Goal: Task Accomplishment & Management: Manage account settings

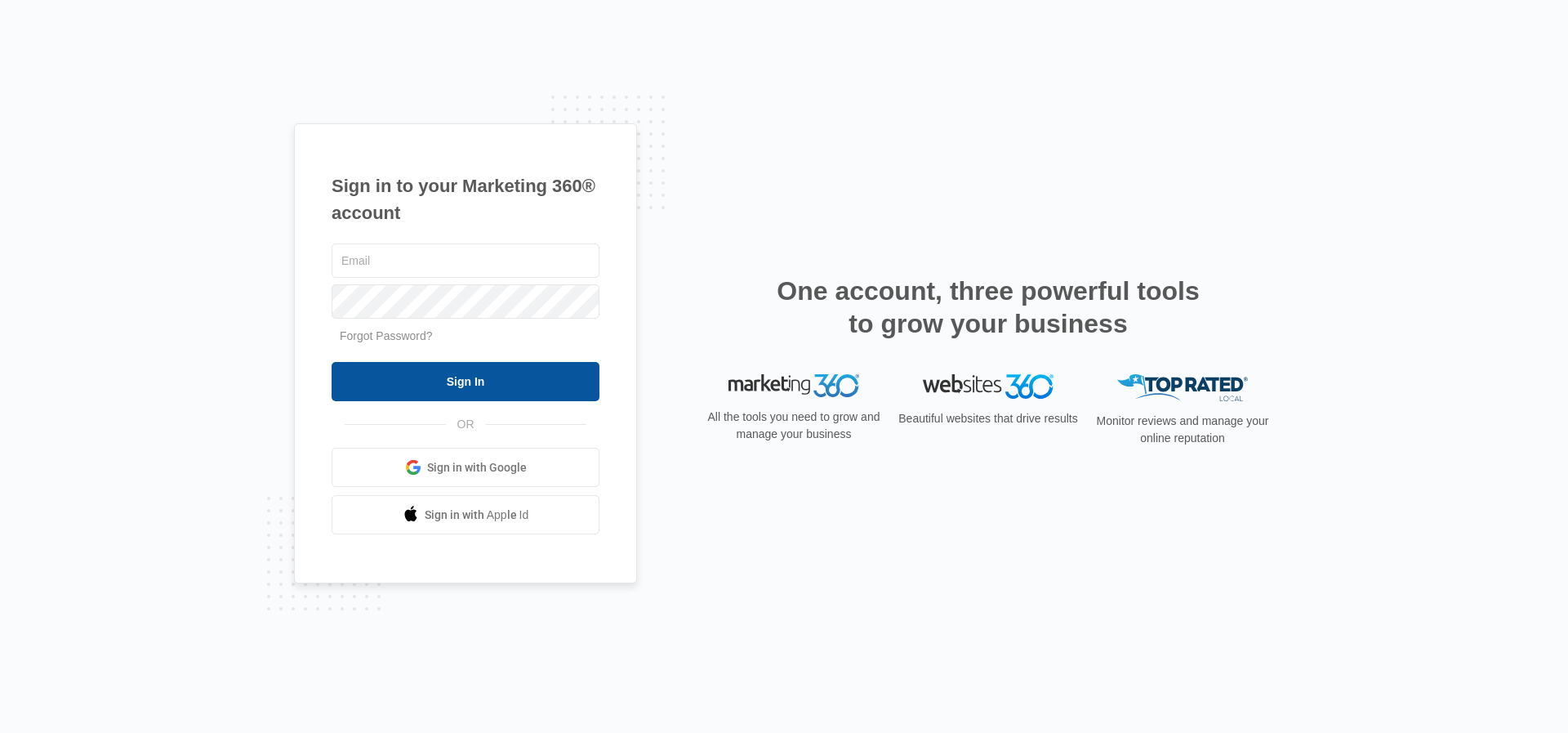
type input "[EMAIL_ADDRESS][DOMAIN_NAME]"
click at [514, 385] on input "Sign In" at bounding box center [466, 381] width 268 height 39
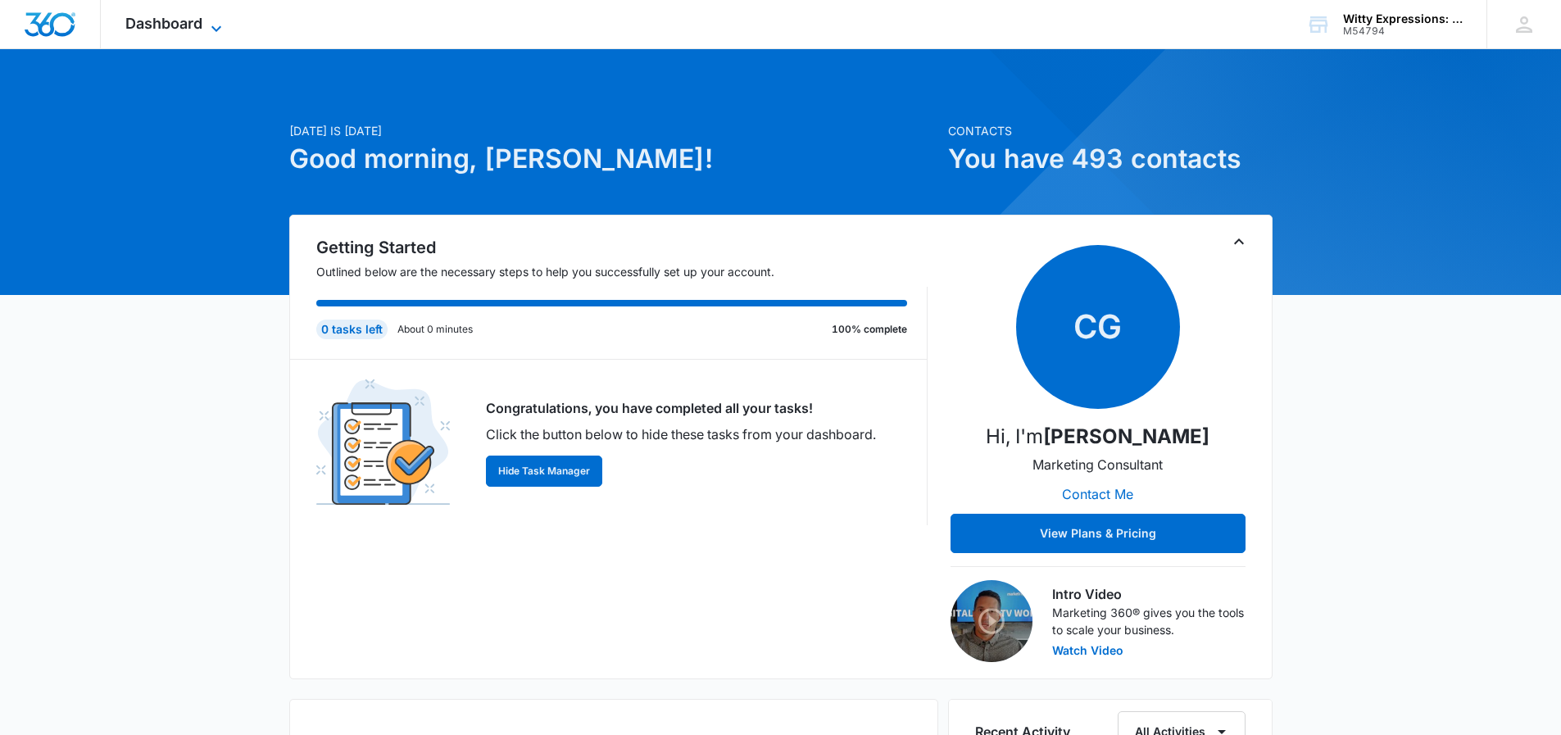
click at [214, 25] on icon at bounding box center [216, 29] width 20 height 20
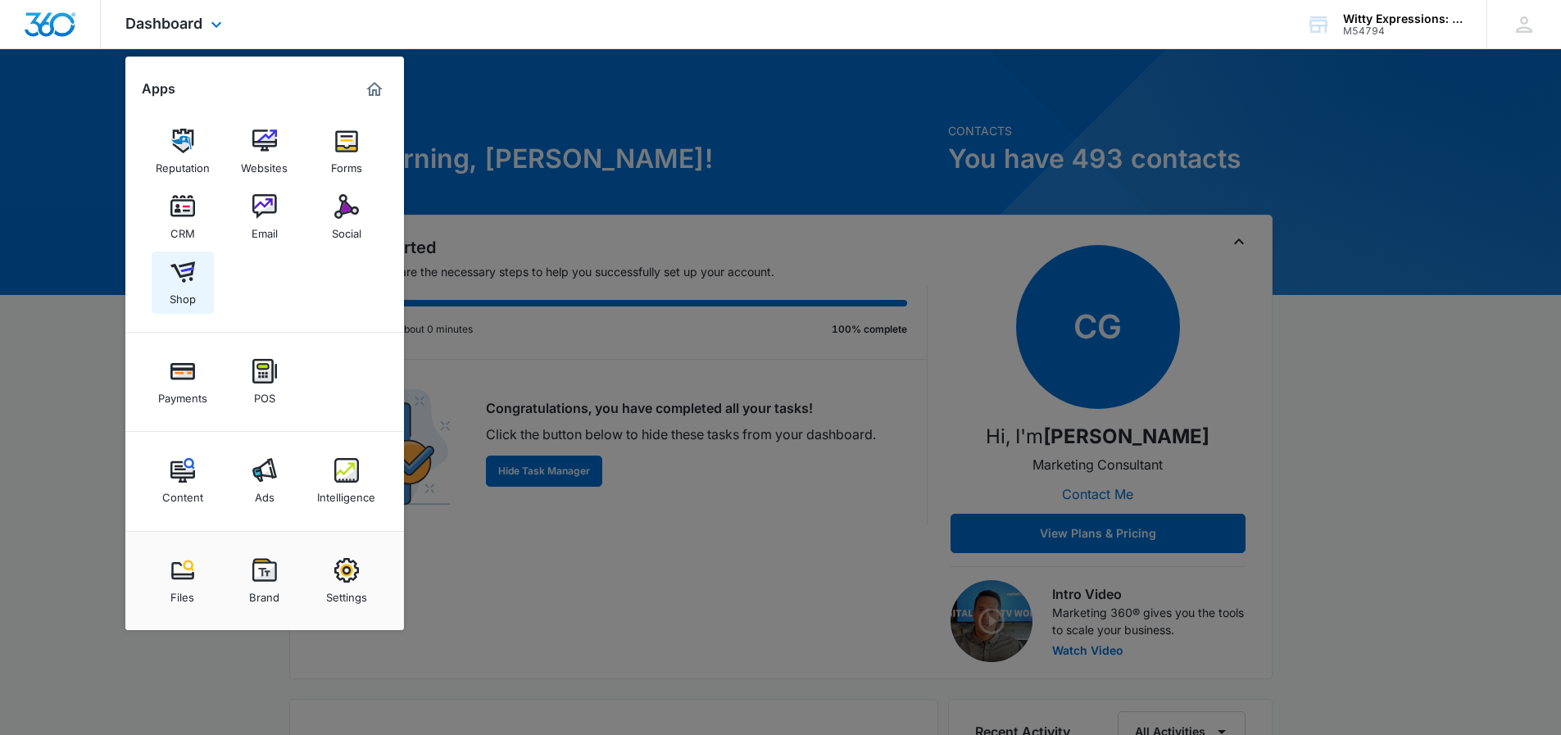
click at [190, 270] on img at bounding box center [182, 272] width 25 height 25
